Goal: Task Accomplishment & Management: Manage account settings

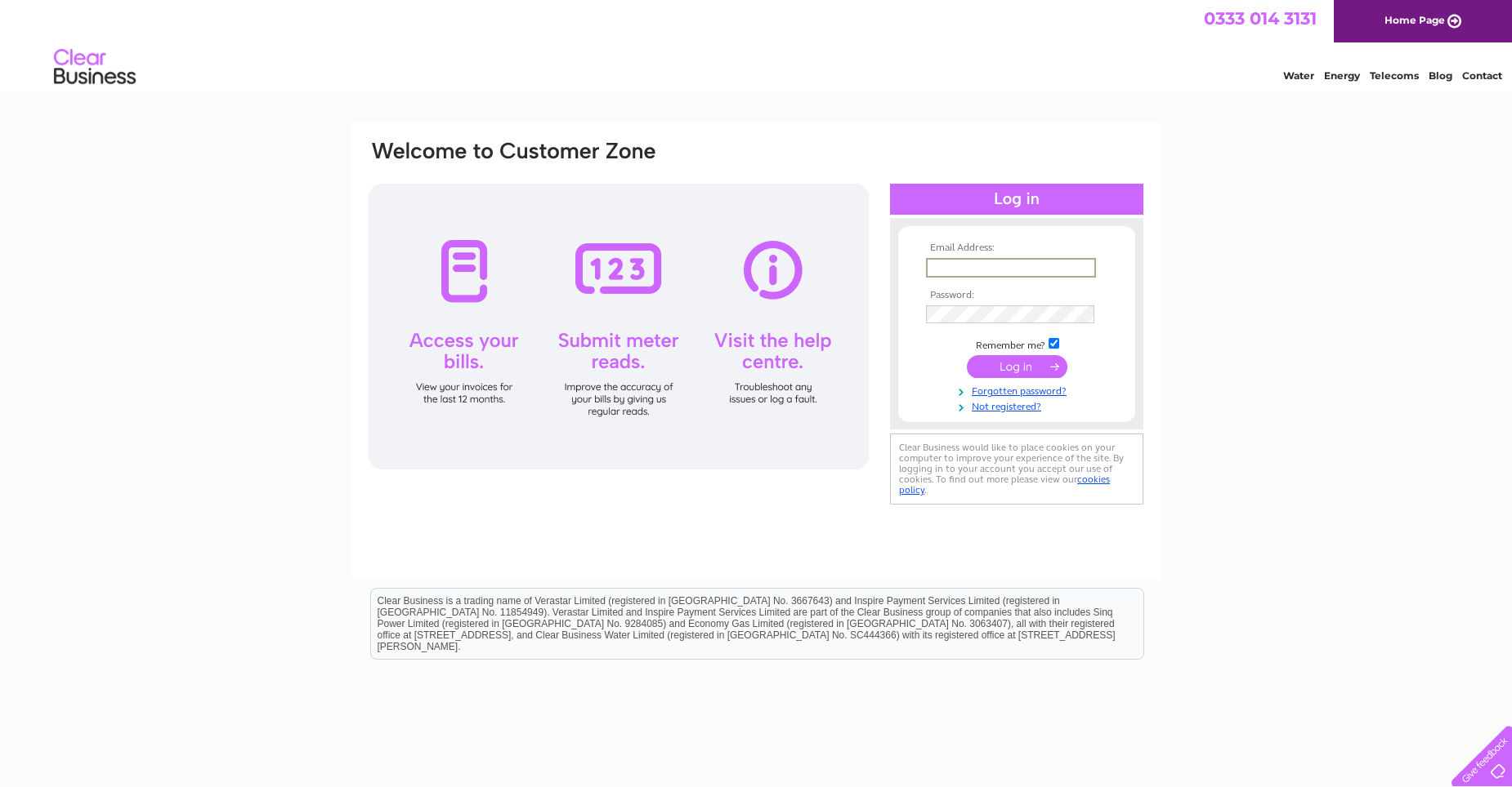
click at [945, 265] on input "text" at bounding box center [1011, 268] width 170 height 20
type input "[EMAIL_ADDRESS][DOMAIN_NAME]"
click at [998, 365] on input "submit" at bounding box center [1017, 365] width 101 height 23
click at [967, 356] on input "submit" at bounding box center [1017, 367] width 101 height 23
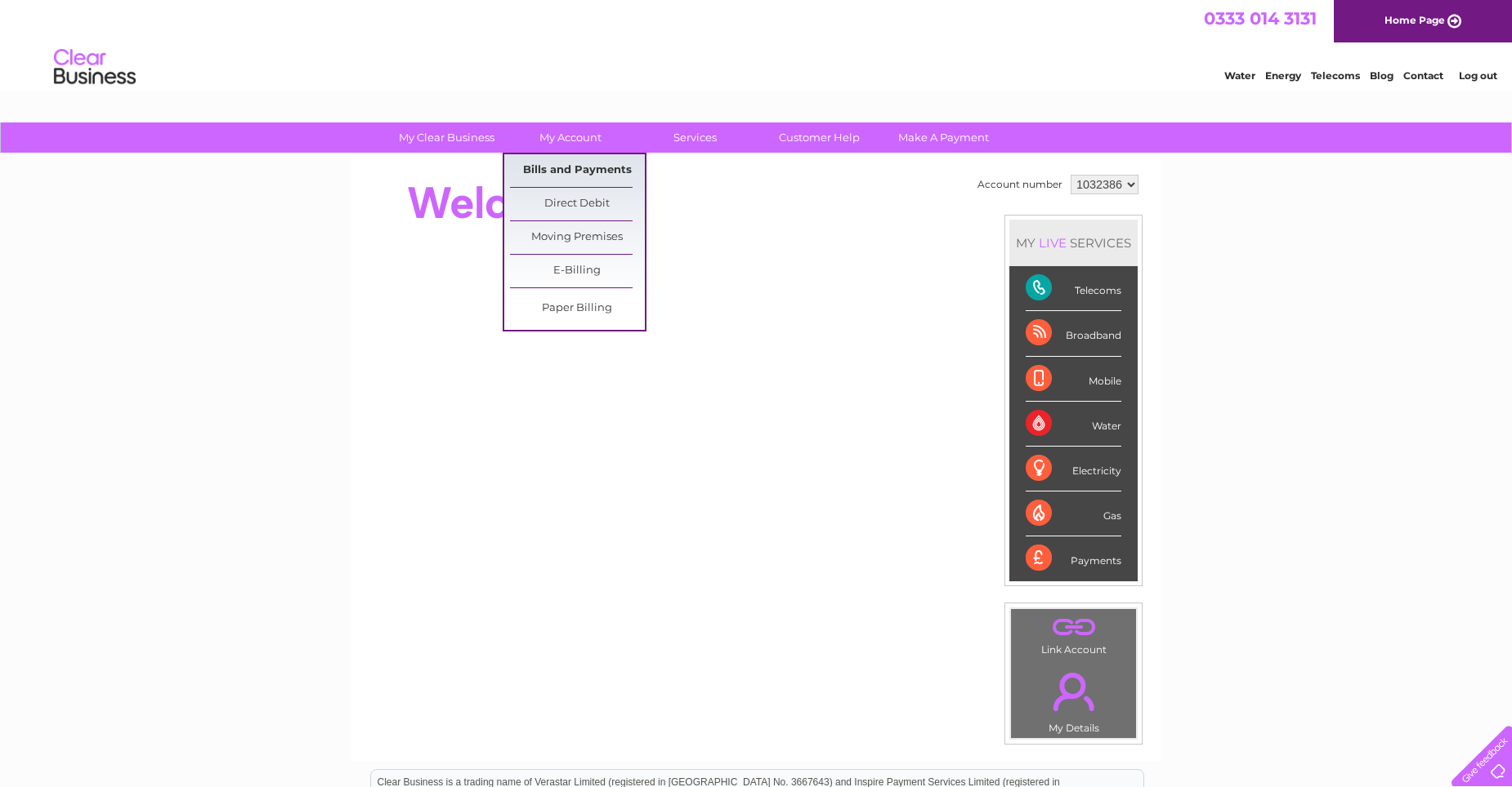
click at [557, 171] on link "Bills and Payments" at bounding box center [577, 170] width 135 height 33
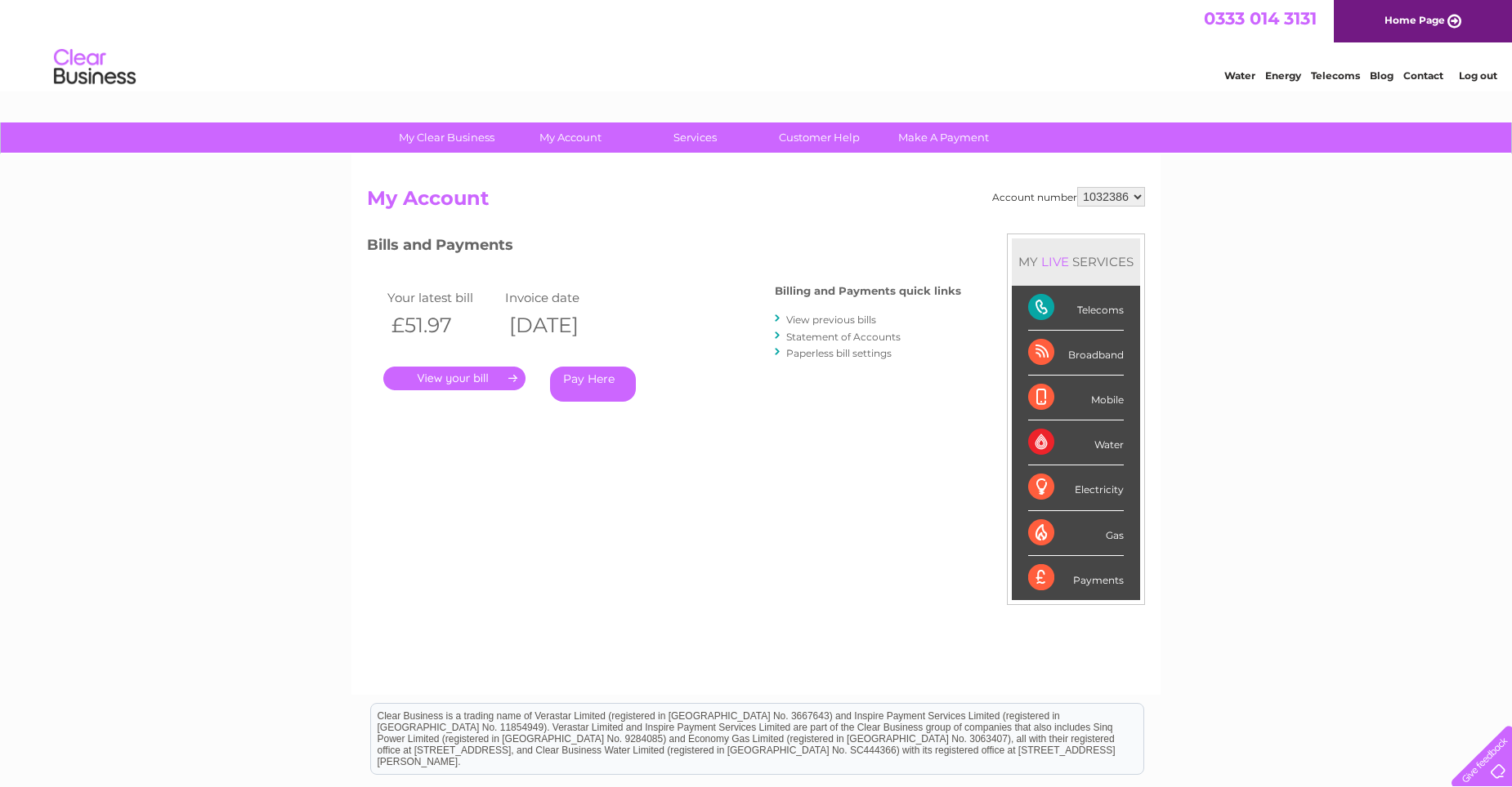
click at [468, 382] on link "." at bounding box center [454, 379] width 143 height 24
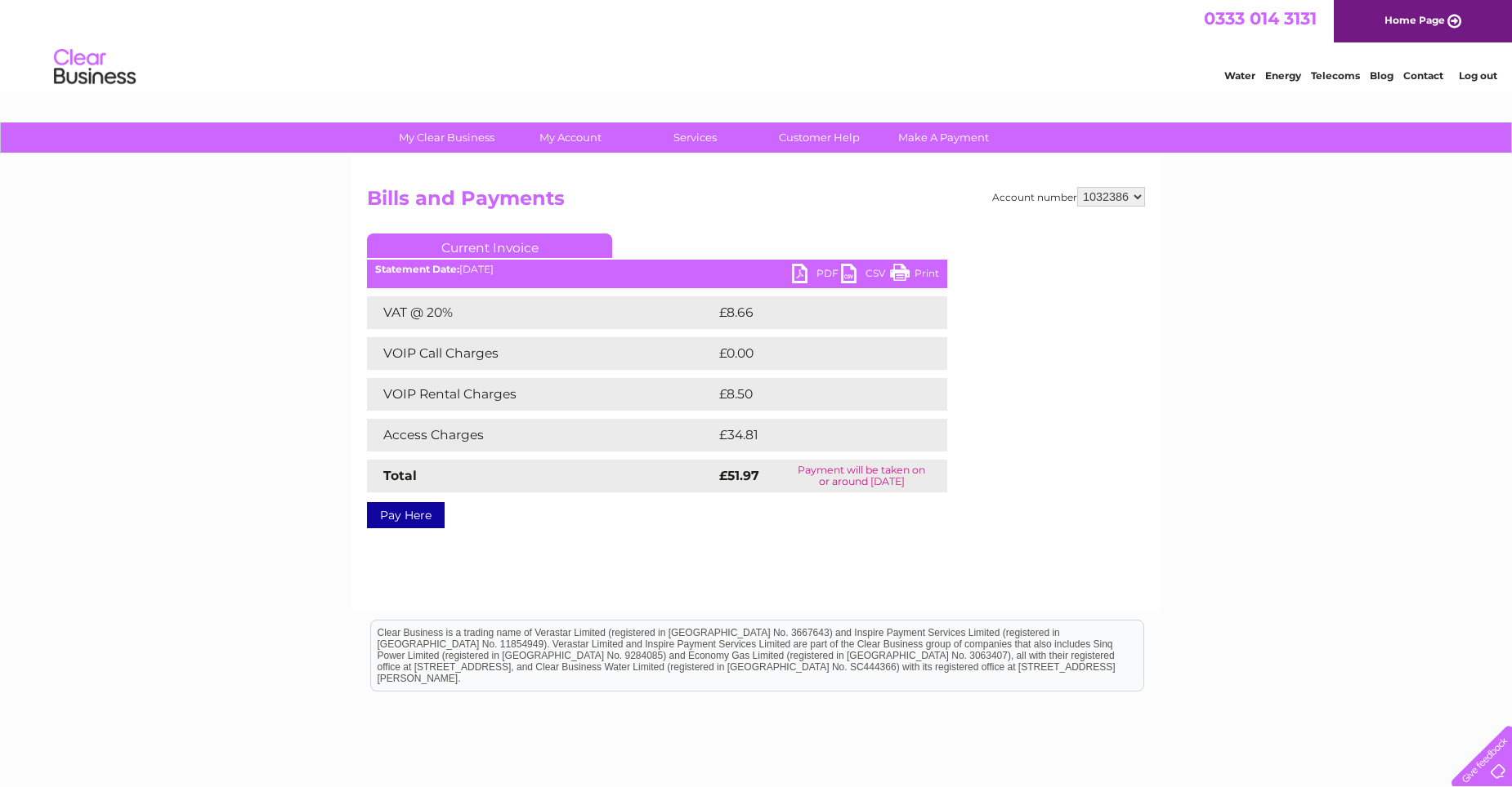
click at [820, 279] on link "PDF" at bounding box center [815, 276] width 49 height 24
